Goal: Task Accomplishment & Management: Manage account settings

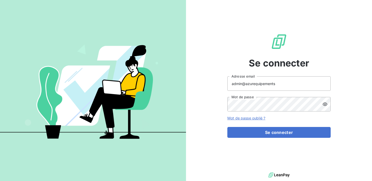
click at [285, 93] on div "admin@azurequipements Adresse email Mot de passe" at bounding box center [279, 93] width 103 height 35
click at [284, 84] on input "admin@azurequipements" at bounding box center [279, 83] width 103 height 14
drag, startPoint x: 284, startPoint y: 84, endPoint x: 198, endPoint y: 80, distance: 85.9
click at [198, 80] on div "Se connecter admin@azurequipements Adresse email Mot de passe Mot de passe oubl…" at bounding box center [279, 85] width 186 height 171
type input "[EMAIL_ADDRESS][DOMAIN_NAME]"
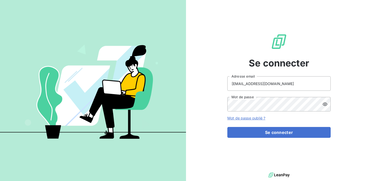
click at [269, 112] on form "[EMAIL_ADDRESS][DOMAIN_NAME] Adresse email Mot de passe Mot de passe oublié ? S…" at bounding box center [279, 107] width 103 height 62
click at [146, 96] on div "Se connecter [EMAIL_ADDRESS][DOMAIN_NAME] Adresse email Mot de passe Mot de pas…" at bounding box center [186, 90] width 372 height 181
click at [228, 127] on button "Se connecter" at bounding box center [279, 132] width 103 height 11
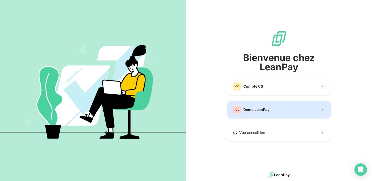
click at [263, 109] on span "Demo LeanPay" at bounding box center [257, 109] width 26 height 5
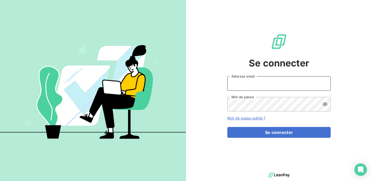
type input "[EMAIL_ADDRESS][DOMAIN_NAME]"
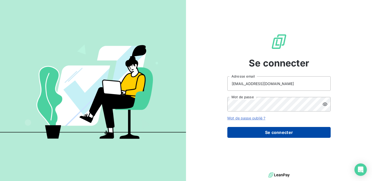
click at [256, 129] on button "Se connecter" at bounding box center [279, 132] width 103 height 11
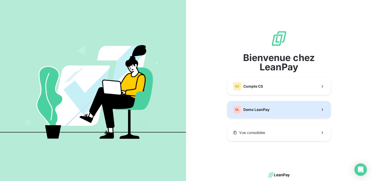
click at [263, 107] on span "Demo LeanPay" at bounding box center [257, 109] width 26 height 5
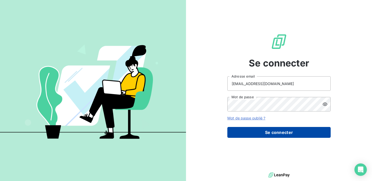
click at [268, 135] on button "Se connecter" at bounding box center [279, 132] width 103 height 11
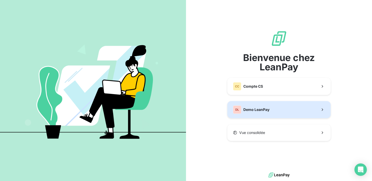
click at [263, 112] on span "Demo LeanPay" at bounding box center [257, 109] width 26 height 5
click at [251, 111] on span "Demo LeanPay" at bounding box center [257, 109] width 26 height 5
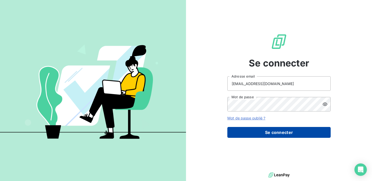
click at [291, 137] on button "Se connecter" at bounding box center [279, 132] width 103 height 11
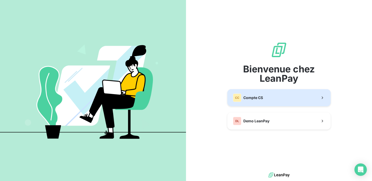
click at [277, 100] on button "CC Compte CS" at bounding box center [279, 97] width 103 height 17
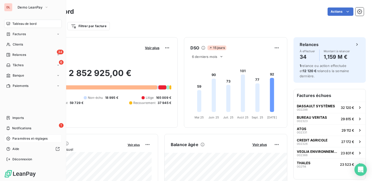
click at [24, 139] on span "Paramètres et réglages" at bounding box center [29, 138] width 35 height 5
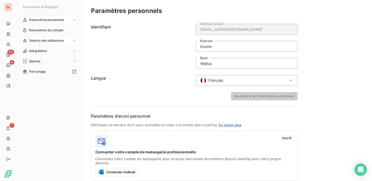
click at [51, 42] on span "Gestion des utilisateurs" at bounding box center [46, 40] width 35 height 5
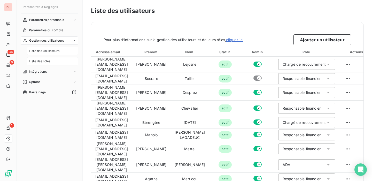
click at [41, 60] on span "Liste des rôles" at bounding box center [39, 61] width 21 height 5
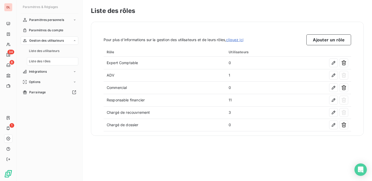
click at [239, 41] on link "cliquez ici" at bounding box center [234, 39] width 17 height 4
click at [43, 51] on span "Liste des utilisateurs" at bounding box center [44, 51] width 31 height 5
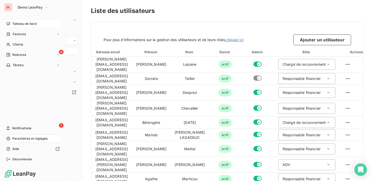
click at [35, 22] on span "Tableau de bord" at bounding box center [24, 23] width 24 height 5
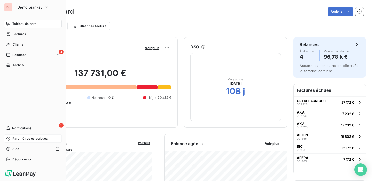
click at [6, 7] on div "DL" at bounding box center [8, 7] width 8 height 8
click at [30, 7] on span "Demo LeanPay" at bounding box center [30, 7] width 25 height 4
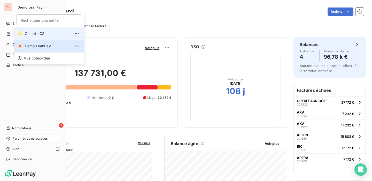
click at [34, 34] on span "Compte CS" at bounding box center [48, 33] width 46 height 5
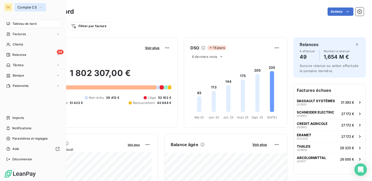
click at [31, 7] on span "Compte CS" at bounding box center [27, 7] width 19 height 4
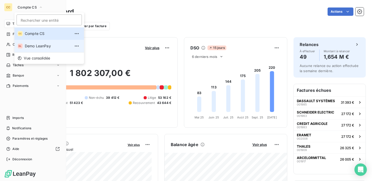
click at [38, 43] on li "DL Demo LeanPay" at bounding box center [49, 46] width 70 height 12
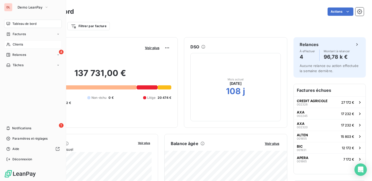
click at [22, 42] on span "Clients" at bounding box center [18, 44] width 10 height 5
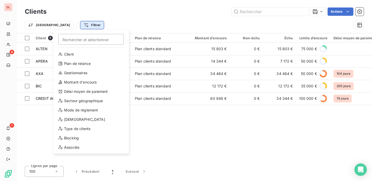
click at [68, 26] on html "DL 4 1 Clients Actions Trier Filtrer Rechercher et sélectionner Client Plan de …" at bounding box center [186, 90] width 372 height 181
click at [92, 75] on div "Gestionnaires" at bounding box center [91, 73] width 72 height 8
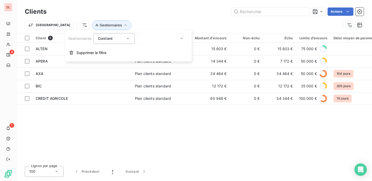
click at [169, 36] on div at bounding box center [163, 38] width 52 height 11
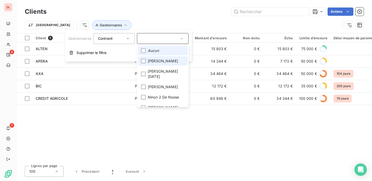
scroll to position [1, 0]
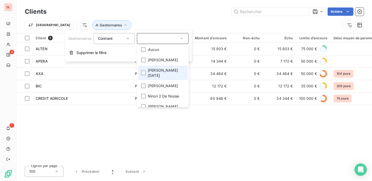
click at [163, 70] on span "Bérengère Noël" at bounding box center [166, 73] width 37 height 10
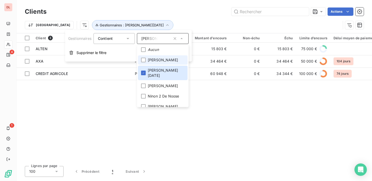
click at [156, 60] on span "Edouard Lejosne" at bounding box center [163, 59] width 30 height 5
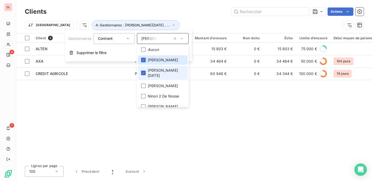
click at [156, 70] on span "Bérengère Noël" at bounding box center [166, 73] width 37 height 10
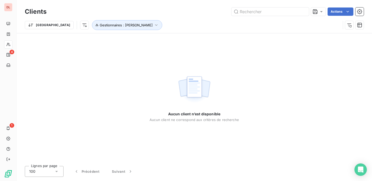
click at [260, 61] on div "Aucun client n’est disponible Aucun client ne correspond aux critères de recher…" at bounding box center [195, 97] width 356 height 129
click at [100, 26] on span "Gestionnaires : Edouard Lejosne" at bounding box center [126, 25] width 53 height 4
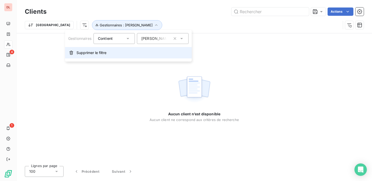
click at [101, 55] on span "Supprimer le filtre" at bounding box center [92, 52] width 30 height 5
